Goal: Task Accomplishment & Management: Manage account settings

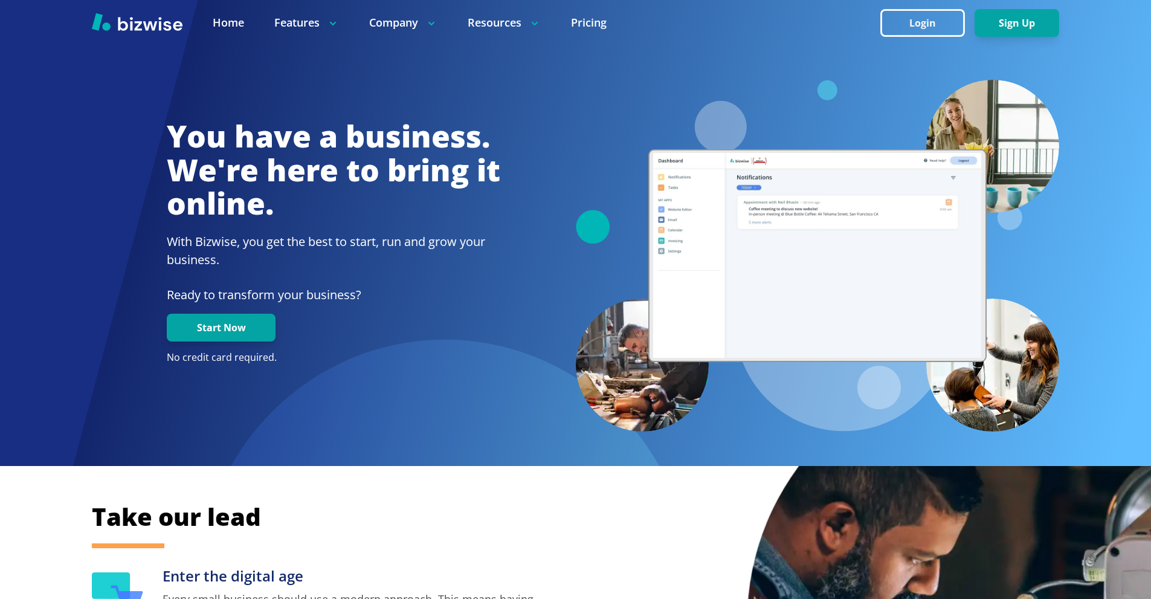
click at [924, 18] on button "Login" at bounding box center [923, 23] width 85 height 28
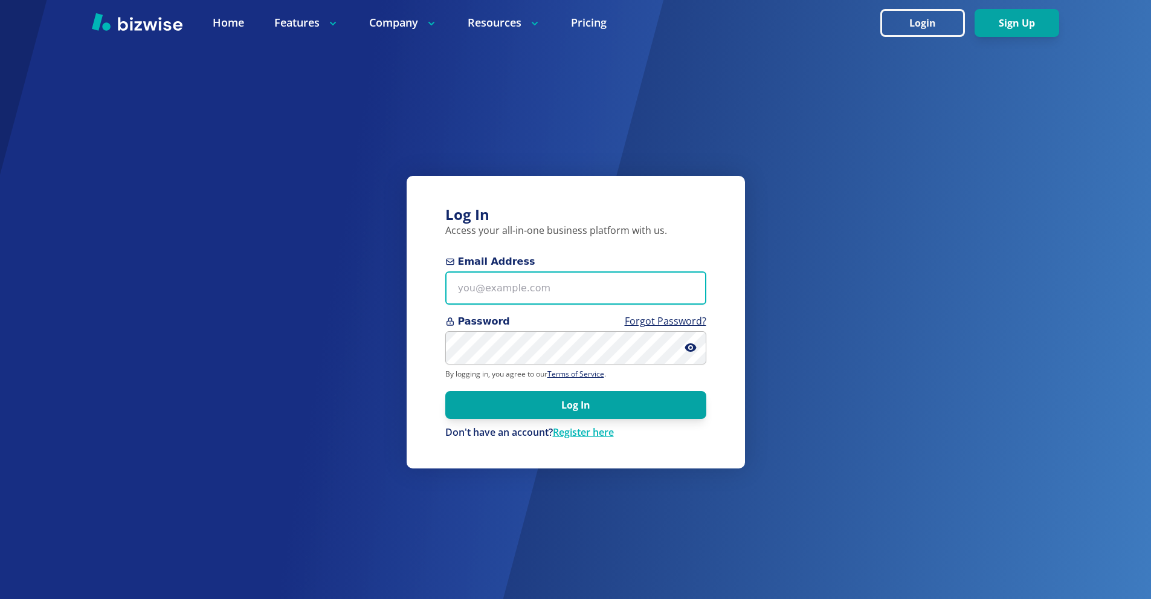
click at [589, 277] on input "Email Address" at bounding box center [575, 287] width 261 height 33
paste input "[EMAIL_ADDRESS][DOMAIN_NAME]"
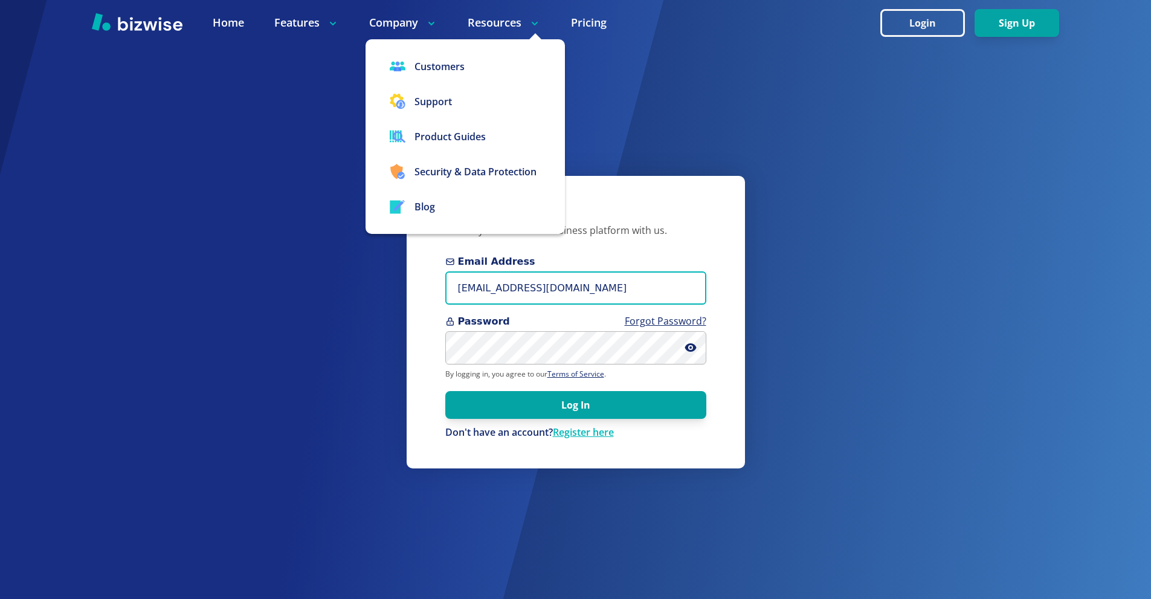
type input "[EMAIL_ADDRESS][DOMAIN_NAME]"
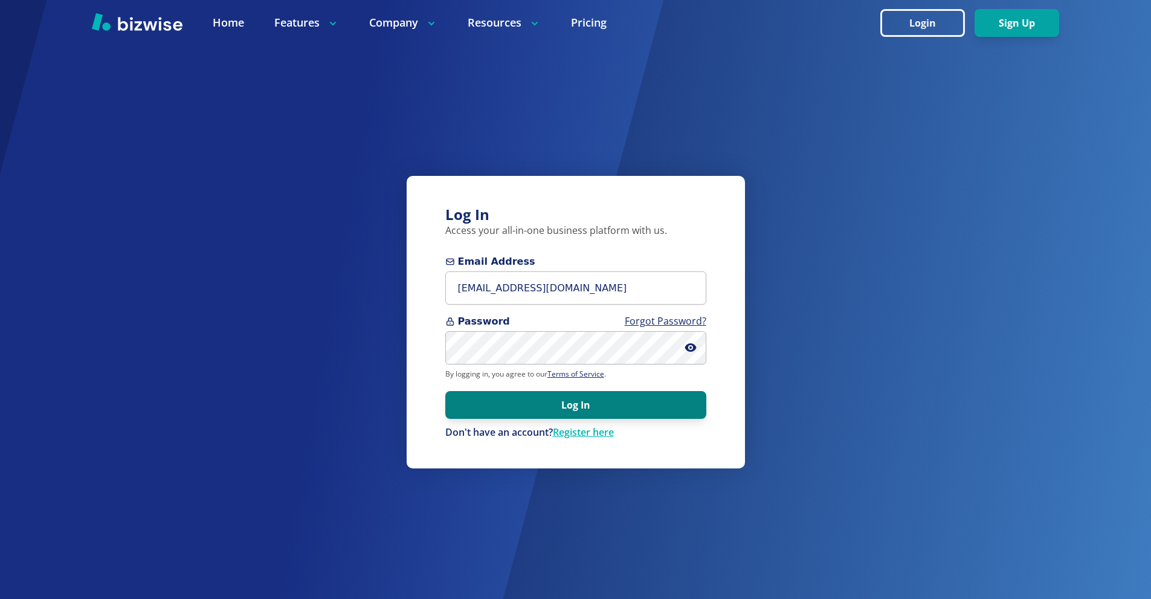
click at [586, 402] on button "Log In" at bounding box center [575, 405] width 261 height 28
